Goal: Task Accomplishment & Management: Manage account settings

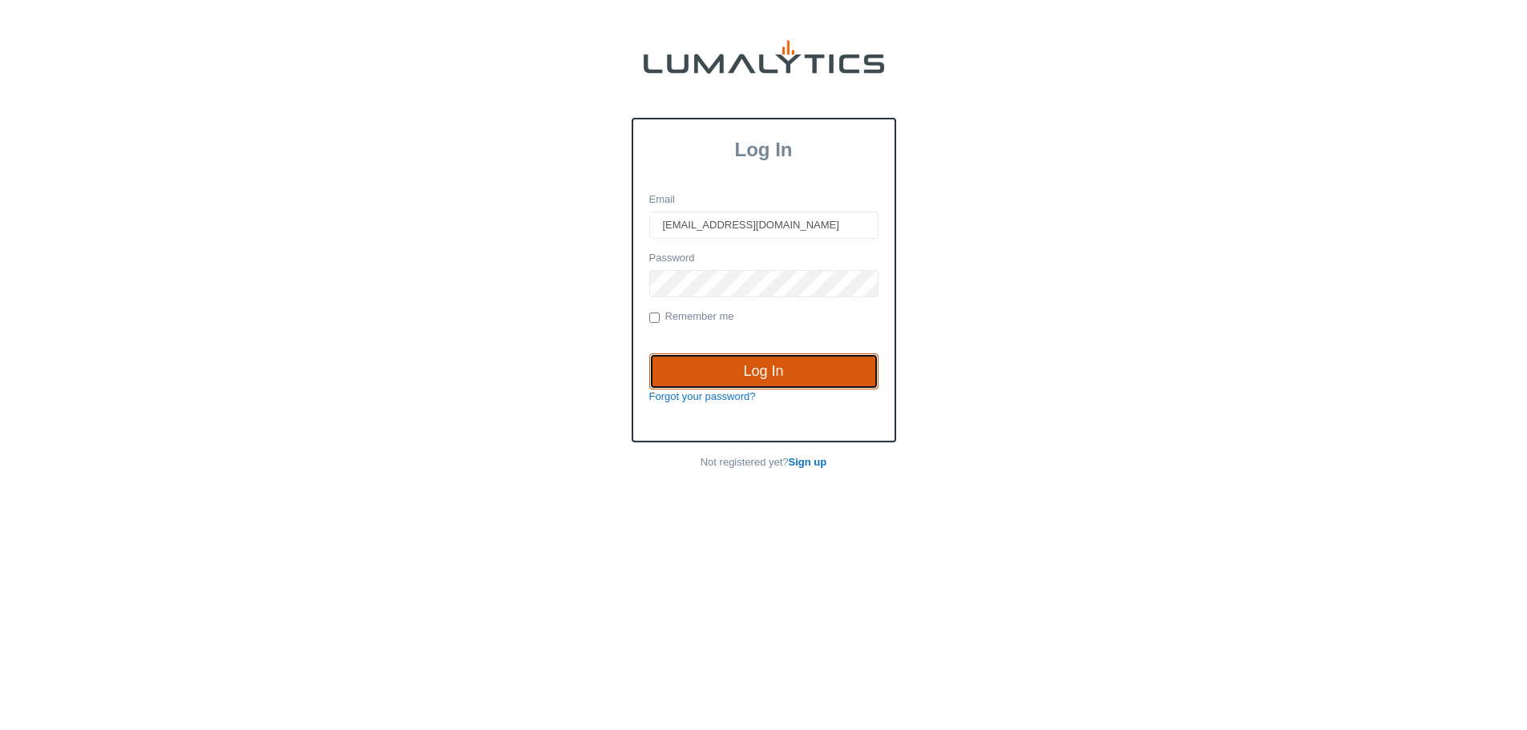
click at [701, 370] on input "Log In" at bounding box center [763, 371] width 229 height 37
